Goal: Communication & Community: Participate in discussion

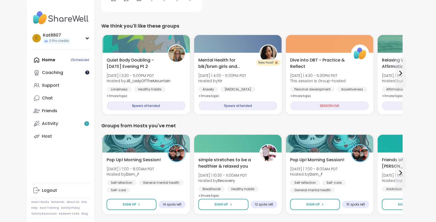
click at [88, 72] on div at bounding box center [87, 72] width 4 height 4
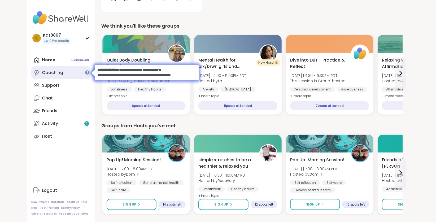
click at [51, 73] on div "Coaching" at bounding box center [52, 73] width 21 height 6
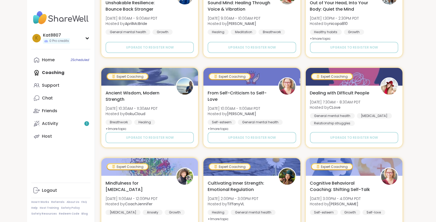
scroll to position [235, 0]
click at [58, 121] on link "Activity 1" at bounding box center [60, 123] width 59 height 13
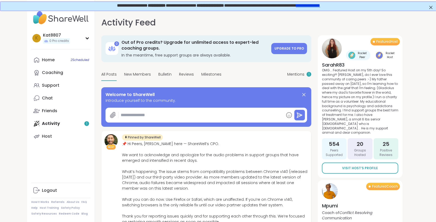
type textarea "*"
click at [296, 76] on span "Mentions" at bounding box center [295, 75] width 17 height 6
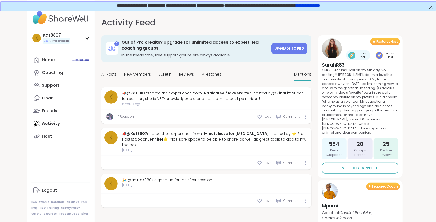
click at [129, 116] on link "1 Reaction" at bounding box center [126, 116] width 16 height 5
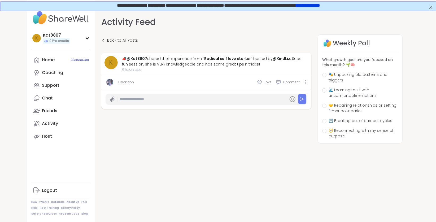
click at [125, 81] on link "1 Reaction" at bounding box center [126, 82] width 16 height 5
click at [110, 82] on img at bounding box center [109, 82] width 7 height 7
click at [128, 80] on link "1 Reaction" at bounding box center [126, 82] width 16 height 5
click at [82, 62] on link "Home 2 Scheduled" at bounding box center [60, 60] width 59 height 13
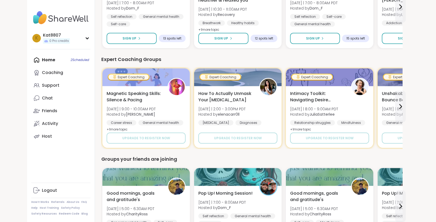
scroll to position [333, 0]
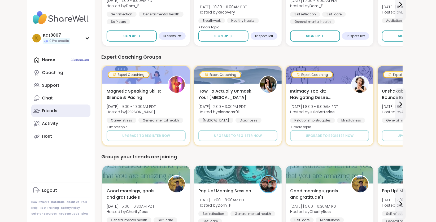
click at [57, 113] on div "Friends" at bounding box center [49, 111] width 15 height 6
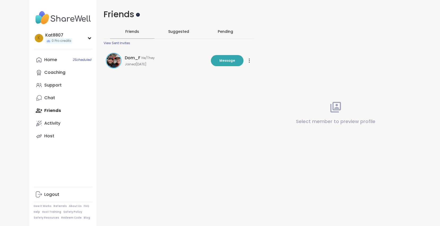
click at [140, 16] on div at bounding box center [138, 15] width 4 height 4
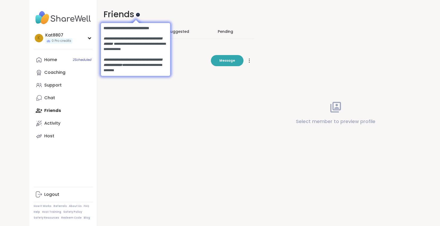
click at [140, 16] on div at bounding box center [138, 15] width 4 height 4
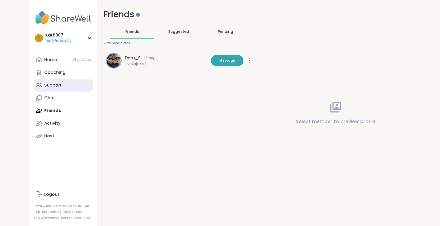
click at [64, 86] on link "Support" at bounding box center [63, 85] width 59 height 13
